Goal: Information Seeking & Learning: Learn about a topic

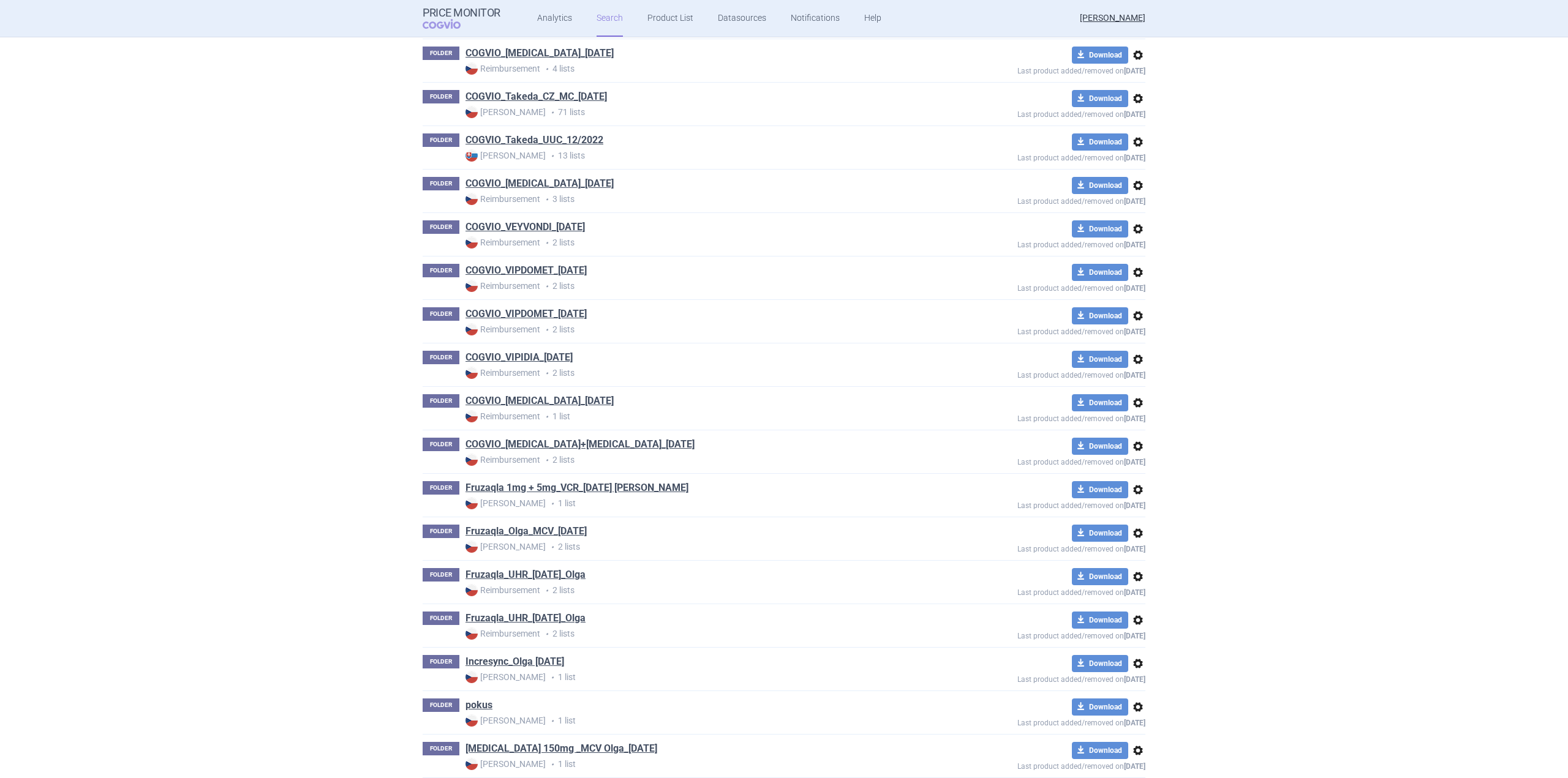
scroll to position [1224, 0]
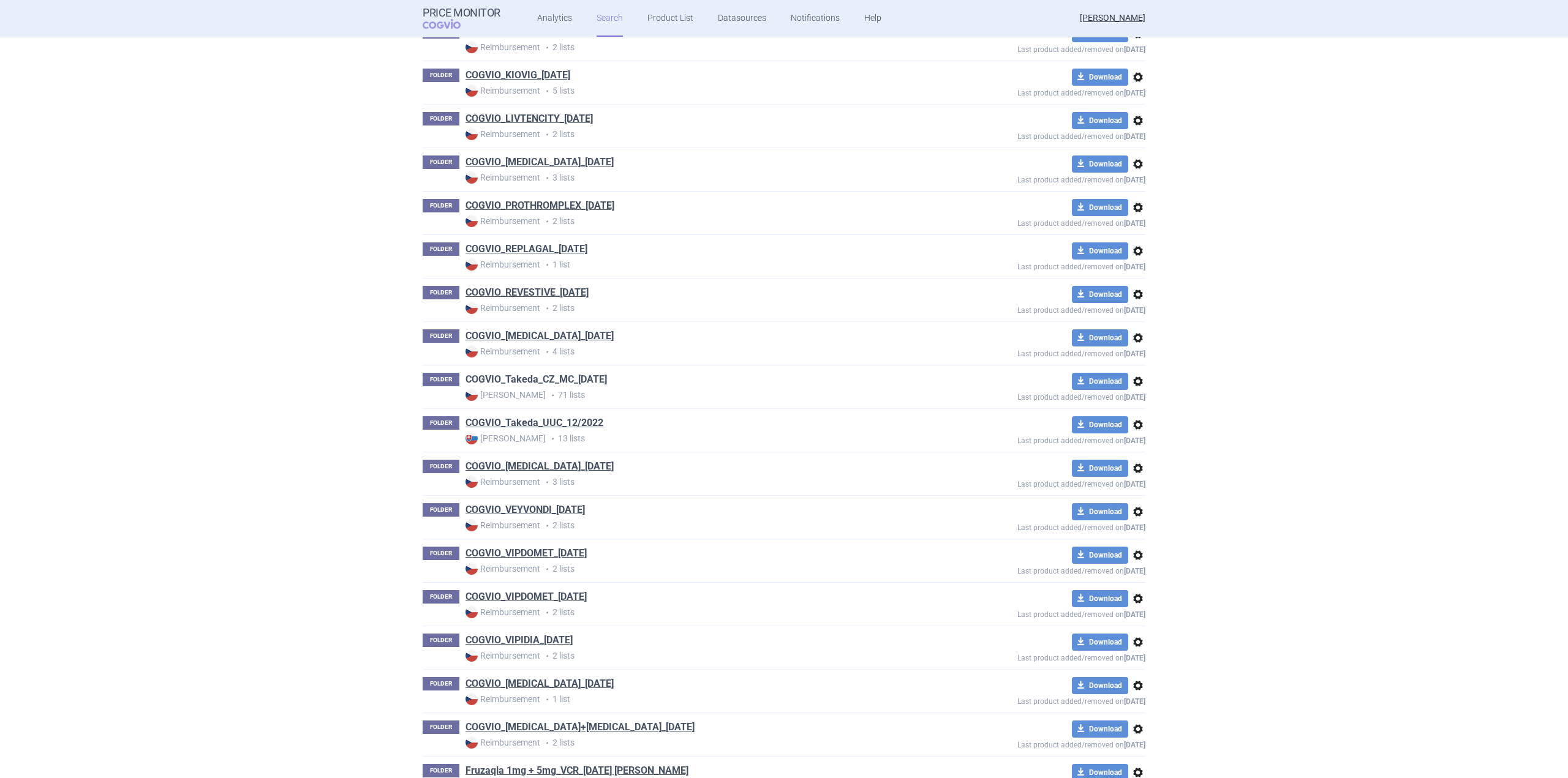
click at [552, 382] on link "COGVIO_Takeda_CZ_MC_[DATE]" at bounding box center [536, 380] width 141 height 13
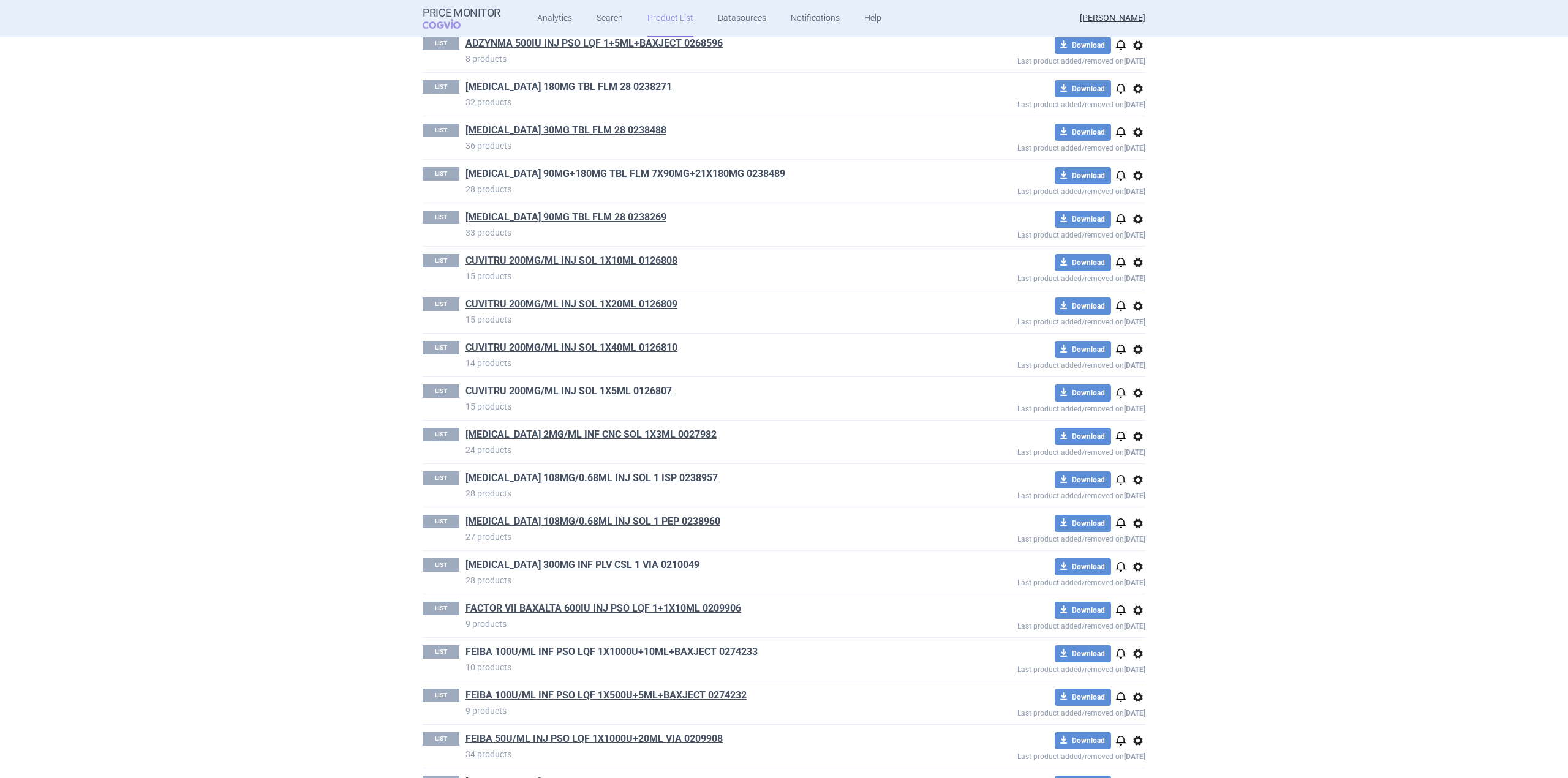
scroll to position [674, 0]
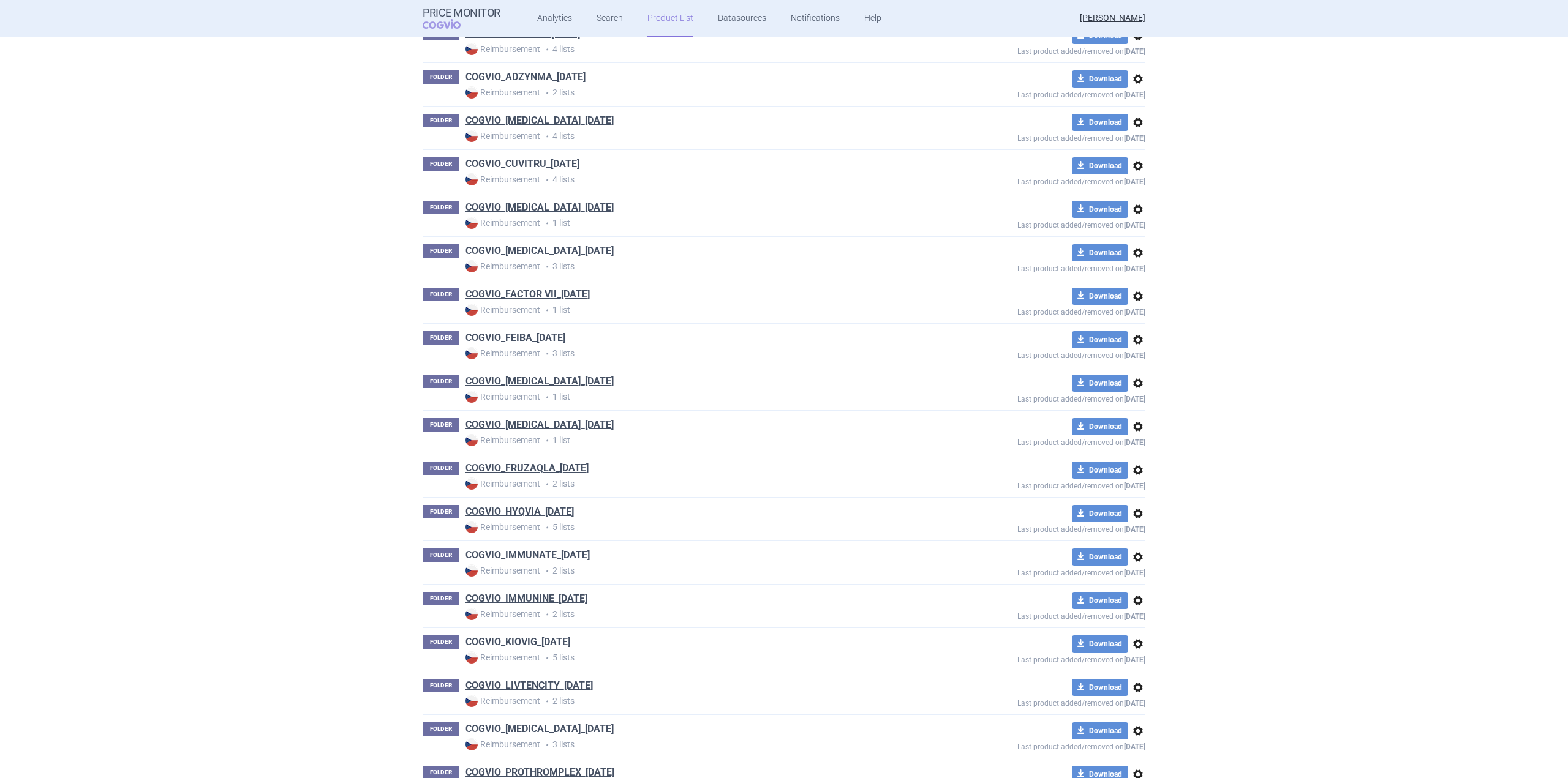
scroll to position [662, 0]
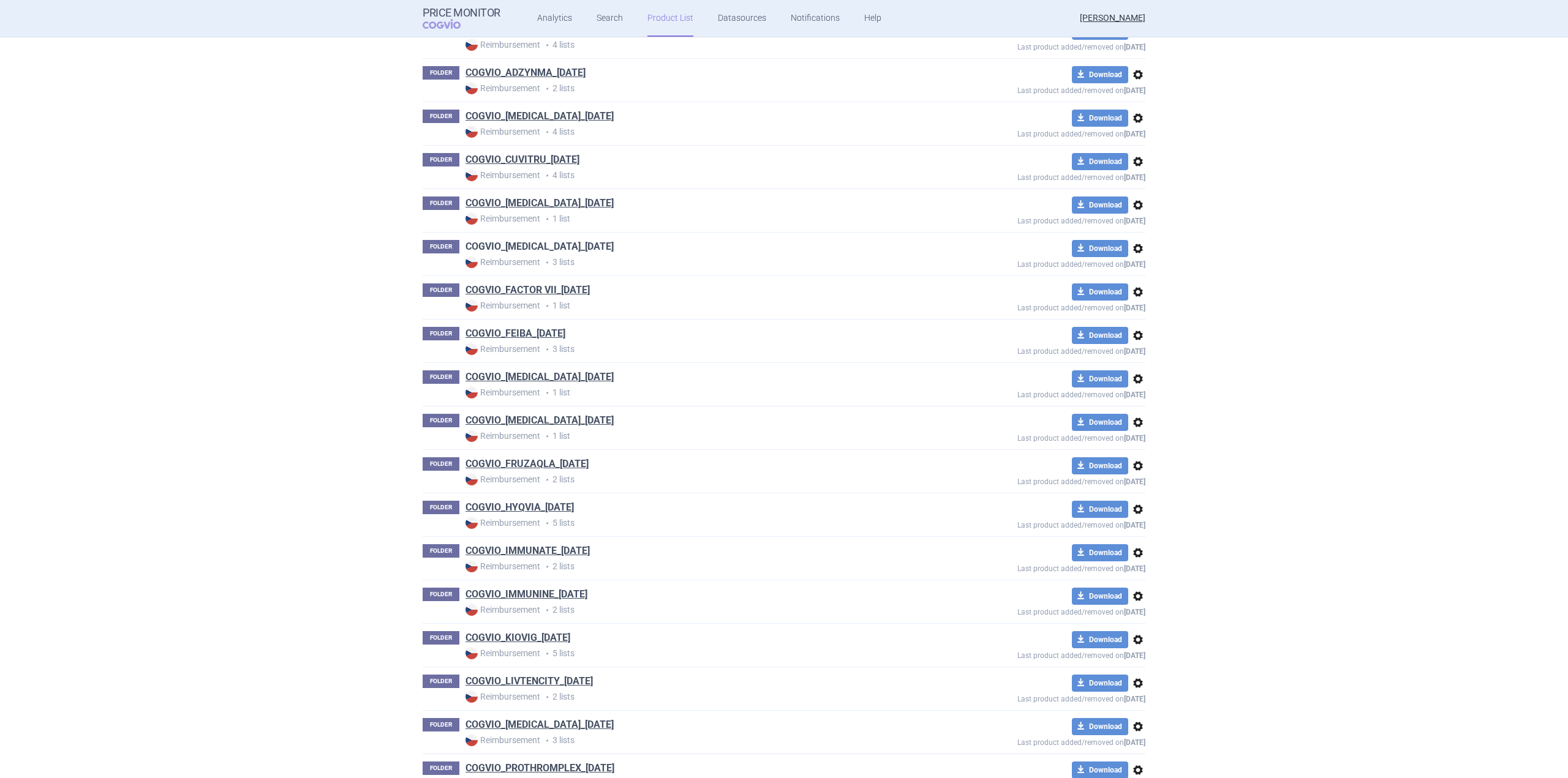
click at [526, 252] on link "COGVIO_[MEDICAL_DATA]_[DATE]" at bounding box center [540, 247] width 148 height 13
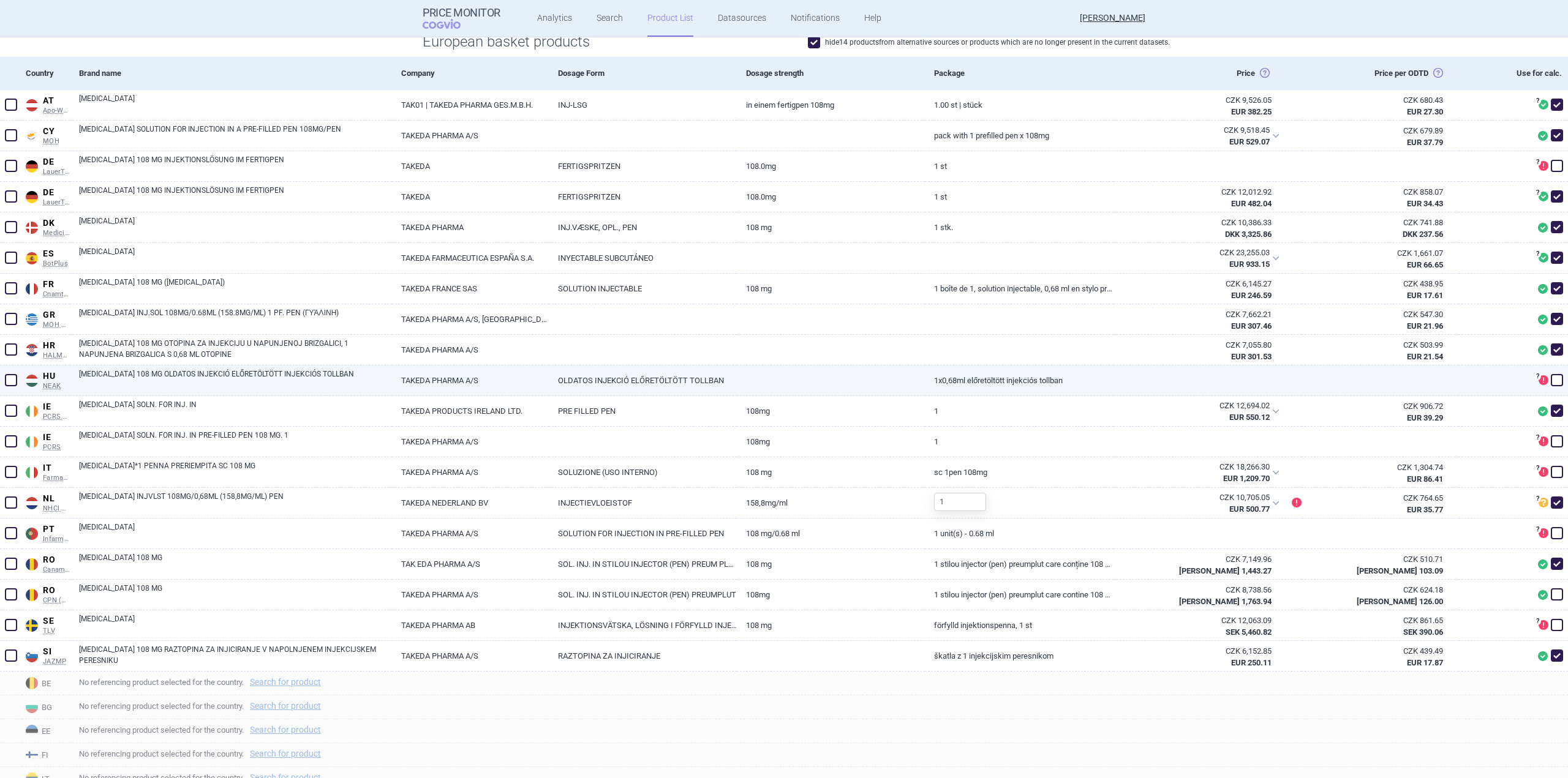
scroll to position [245, 0]
